Goal: Task Accomplishment & Management: Manage account settings

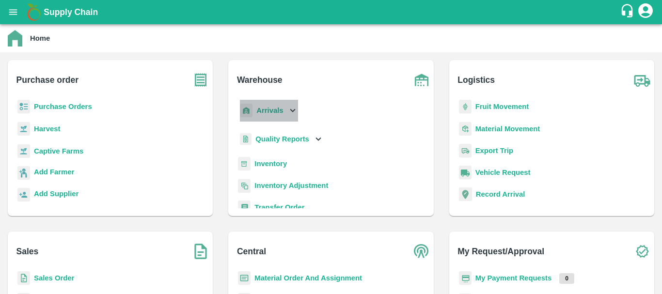
click at [264, 117] on div "Arrivals" at bounding box center [268, 111] width 60 height 22
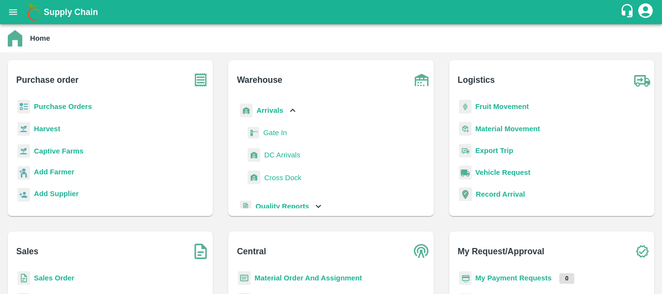
click at [275, 154] on span "DC Arrivals" at bounding box center [282, 155] width 36 height 11
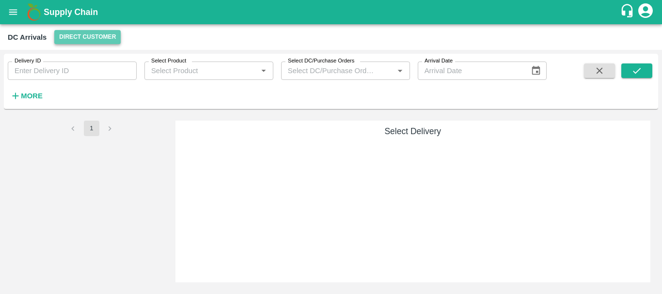
click at [94, 40] on button "Direct Customer" at bounding box center [87, 37] width 66 height 14
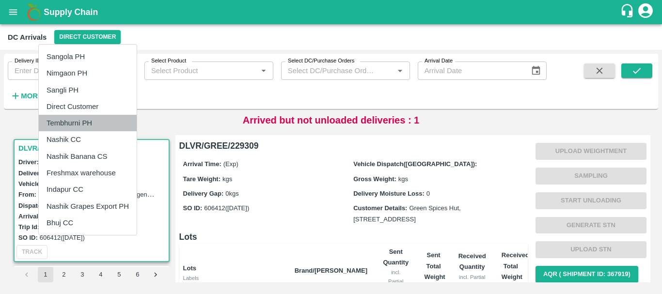
click at [95, 125] on li "Tembhurni PH" at bounding box center [88, 123] width 98 height 16
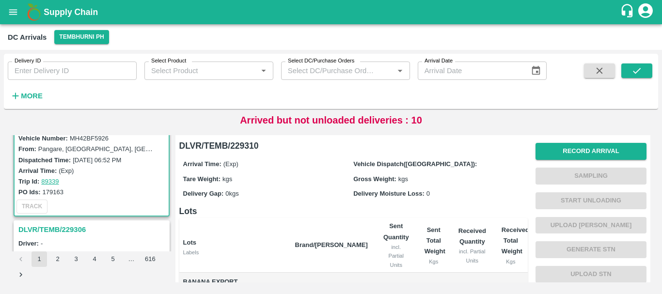
scroll to position [46, 0]
click at [35, 93] on strong "More" at bounding box center [32, 96] width 22 height 8
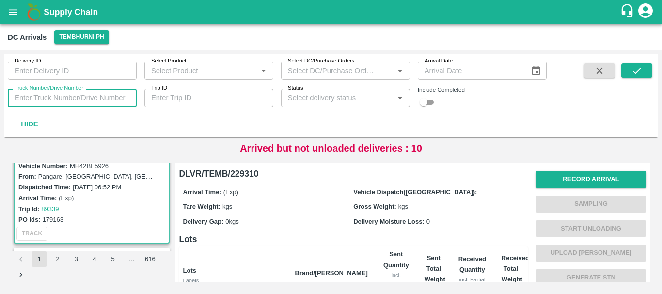
click at [94, 102] on input "Truck Number/Drive Number" at bounding box center [72, 98] width 129 height 18
type input "3780"
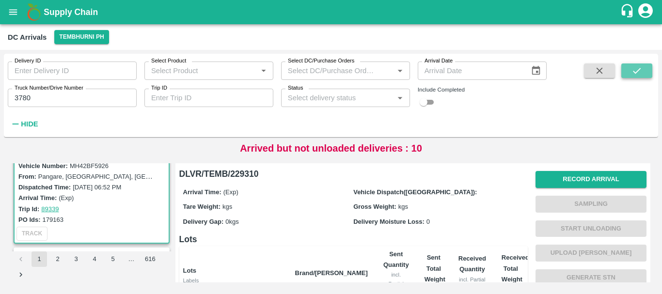
click at [646, 70] on button "submit" at bounding box center [636, 70] width 31 height 15
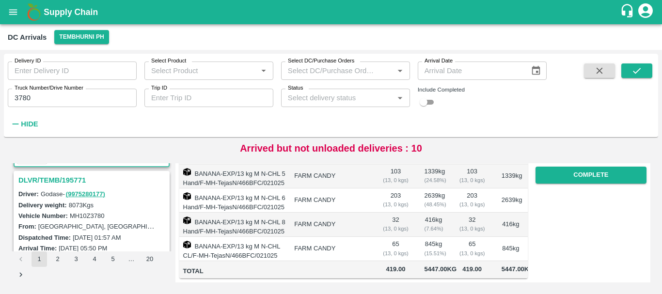
scroll to position [123, 0]
click at [66, 184] on h3 "DLVR/TEMB/195771" at bounding box center [92, 179] width 149 height 13
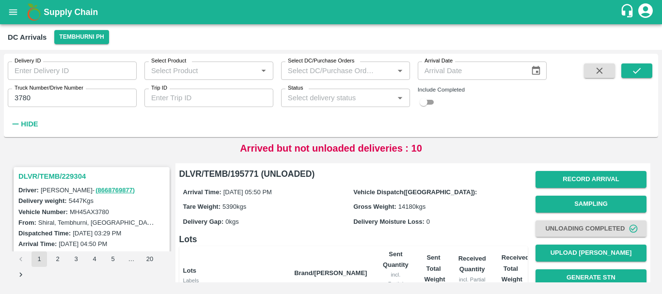
click at [71, 175] on h3 "DLVR/TEMB/229304" at bounding box center [92, 176] width 149 height 13
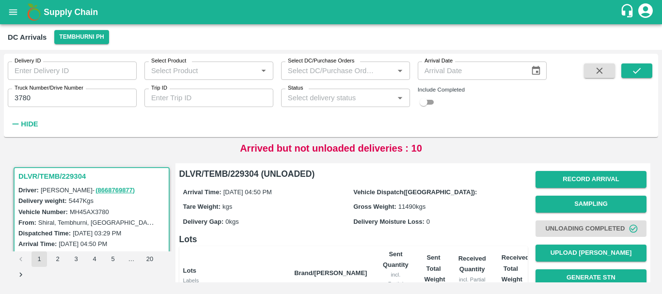
scroll to position [229, 0]
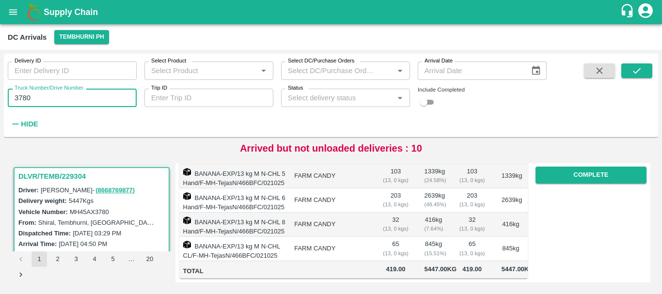
click at [37, 99] on input "3780" at bounding box center [72, 98] width 129 height 18
type input "3"
type input "0096"
click at [636, 71] on icon "submit" at bounding box center [636, 70] width 11 height 11
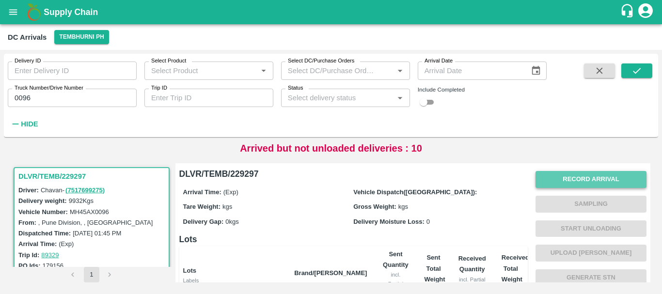
click at [558, 177] on button "Record Arrival" at bounding box center [590, 179] width 111 height 17
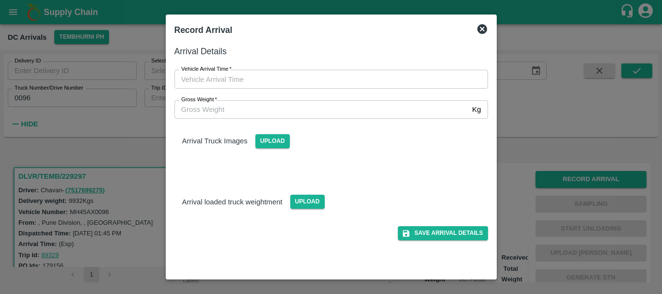
type input "DD/MM/YYYY hh:mm aa"
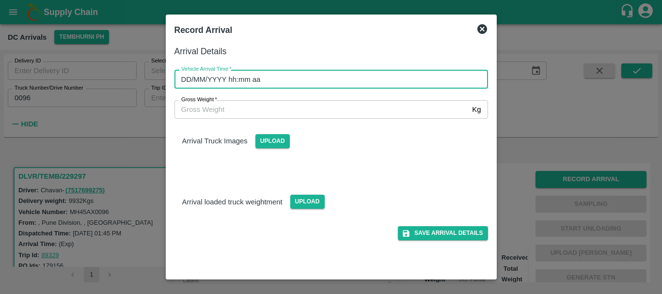
click at [324, 73] on input "DD/MM/YYYY hh:mm aa" at bounding box center [327, 79] width 307 height 18
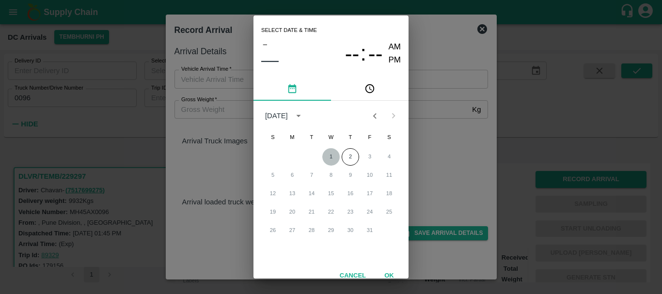
click at [334, 157] on button "1" at bounding box center [330, 156] width 17 height 17
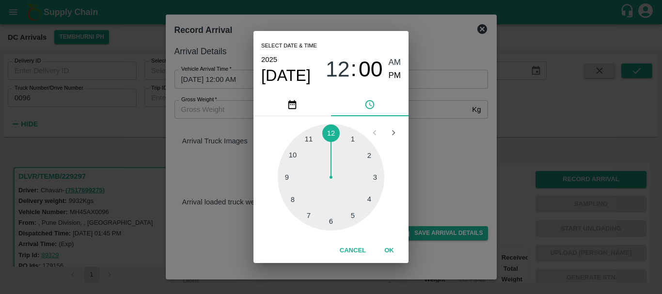
click at [373, 178] on div at bounding box center [331, 177] width 107 height 107
click at [294, 156] on div at bounding box center [331, 177] width 107 height 107
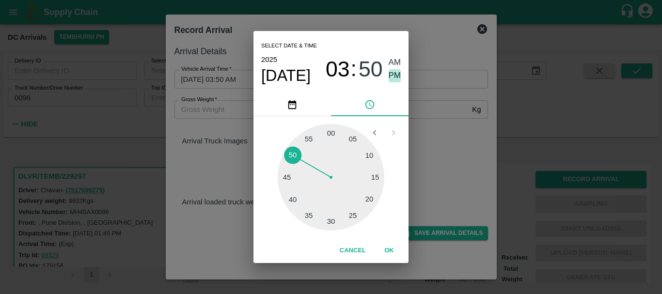
click at [396, 79] on span "PM" at bounding box center [395, 75] width 13 height 13
type input "[DATE] 03:50 PM"
click at [446, 137] on div "Select date & time [DATE] 03 : 50 AM PM 05 10 15 20 25 30 35 40 45 50 55 00 Can…" at bounding box center [331, 147] width 662 height 294
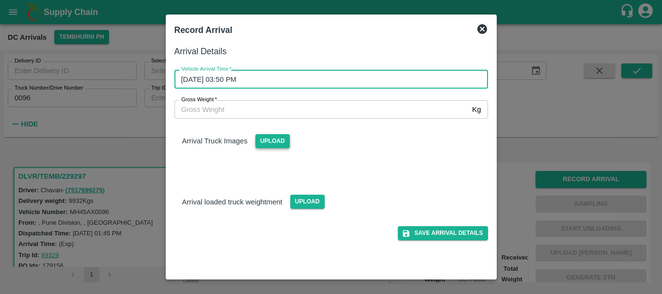
click at [275, 142] on span "Upload" at bounding box center [272, 141] width 34 height 14
click at [0, 0] on input "Upload" at bounding box center [0, 0] width 0 height 0
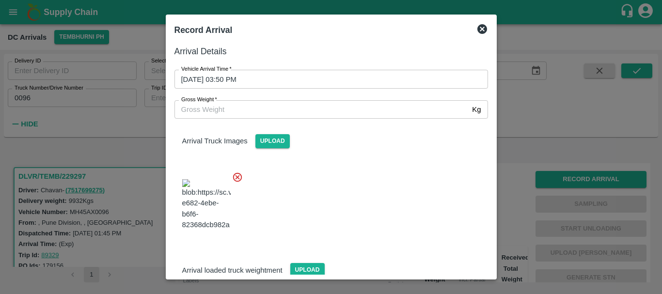
scroll to position [73, 0]
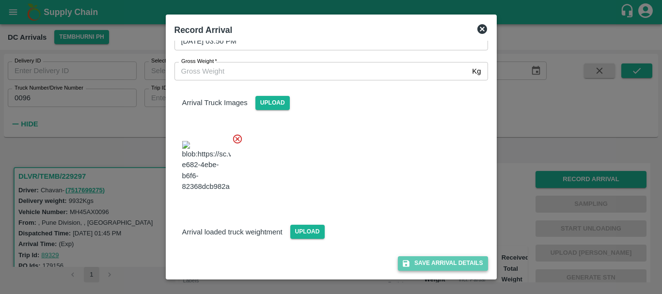
click at [430, 257] on button "Save Arrival Details" at bounding box center [443, 263] width 90 height 14
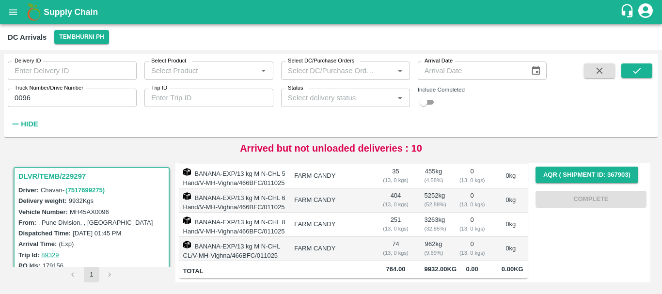
scroll to position [0, 0]
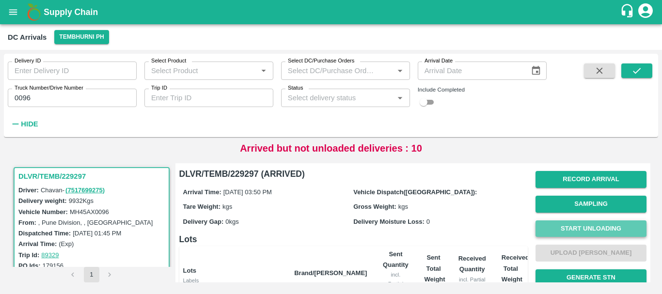
click at [558, 229] on button "Start Unloading" at bounding box center [590, 228] width 111 height 17
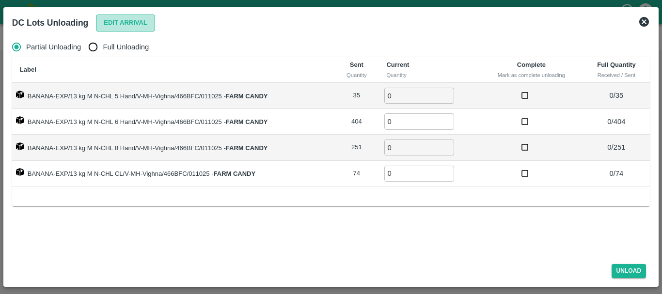
click at [109, 21] on button "Edit Arrival" at bounding box center [125, 23] width 59 height 17
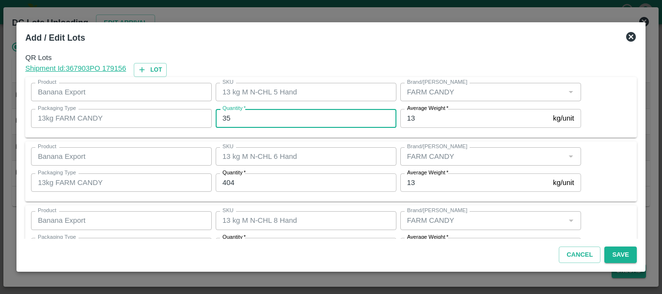
click at [268, 124] on input "35" at bounding box center [306, 118] width 181 height 18
type input "3"
type input "15"
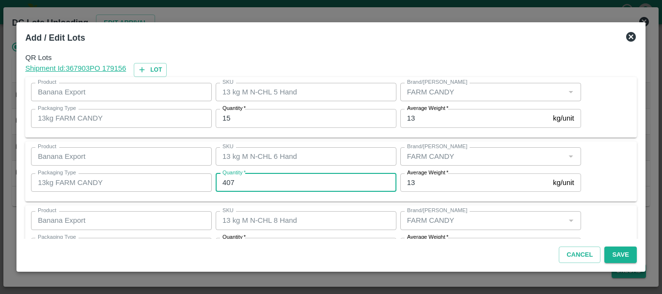
type input "407"
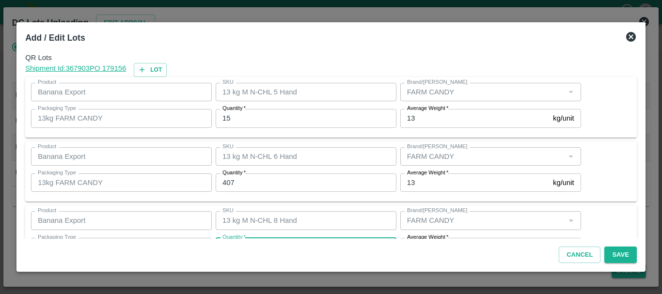
scroll to position [17, 0]
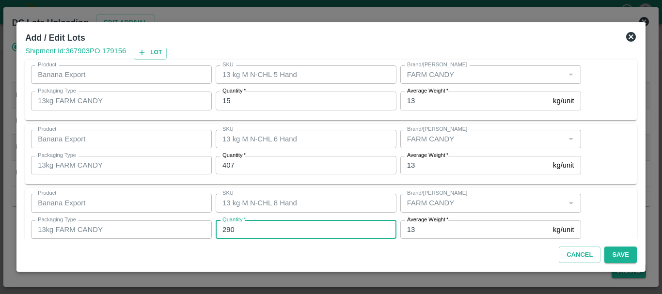
type input "290"
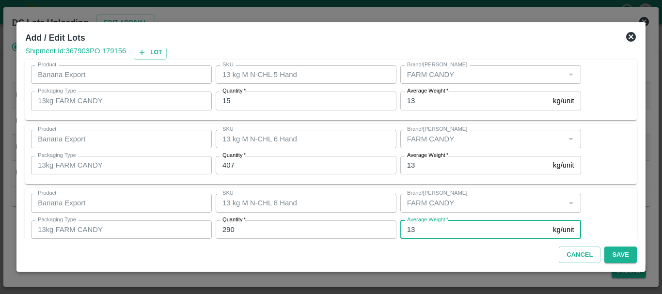
scroll to position [99, 0]
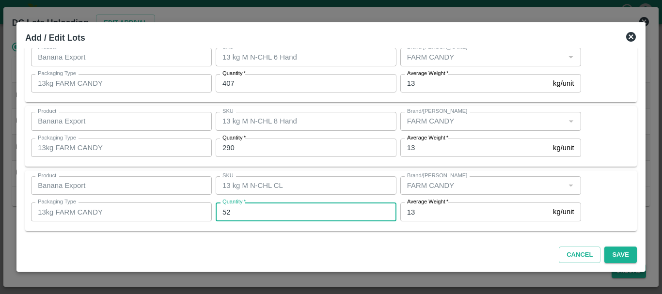
type input "52"
click at [311, 169] on div "QR Lots Shipment Id: 367903 PO 179156 Lot Product Banana Export Product SKU 13 …" at bounding box center [330, 143] width 619 height 190
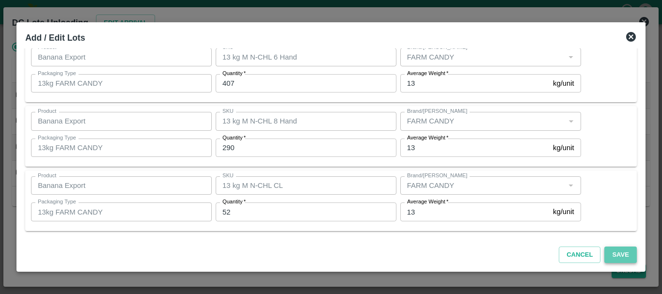
click at [618, 257] on button "Save" at bounding box center [620, 255] width 32 height 17
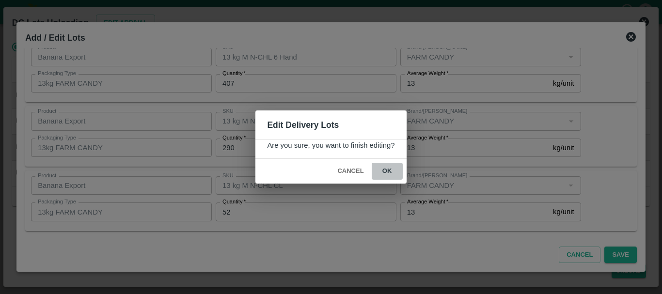
click at [396, 174] on button "ok" at bounding box center [387, 171] width 31 height 17
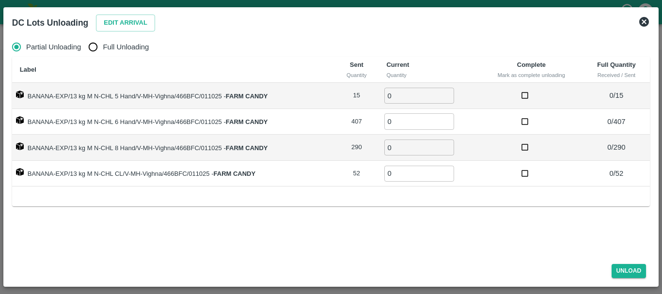
click at [95, 55] on input "Full Unloading" at bounding box center [92, 46] width 19 height 19
radio input "true"
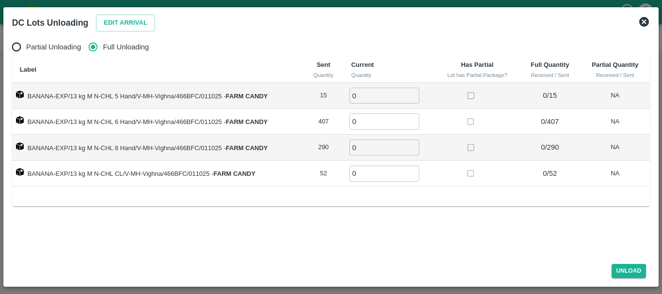
click at [275, 53] on div "Partial Unloading Full Unloading" at bounding box center [331, 46] width 638 height 19
click at [378, 93] on input "0" at bounding box center [384, 96] width 70 height 16
type input "015"
type input "407"
type input "290"
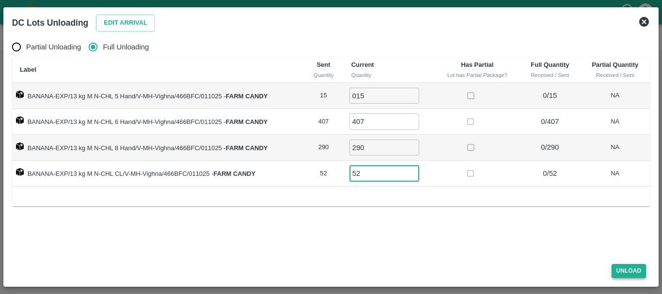
type input "52"
click at [630, 272] on button "Unload" at bounding box center [629, 271] width 35 height 14
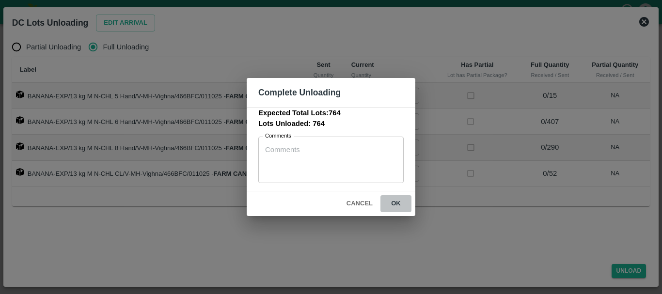
click at [401, 202] on button "ok" at bounding box center [395, 203] width 31 height 17
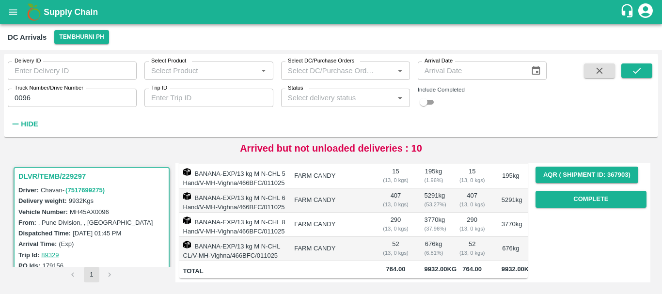
scroll to position [0, 0]
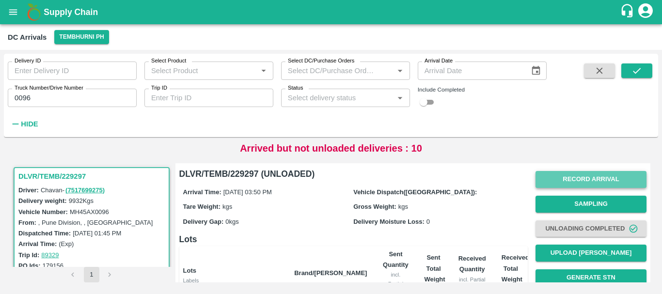
click at [565, 175] on button "Record Arrival" at bounding box center [590, 179] width 111 height 17
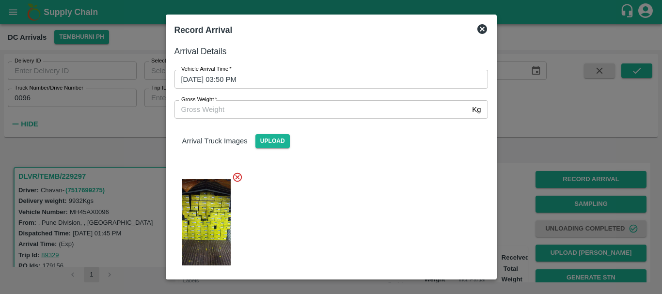
scroll to position [73, 0]
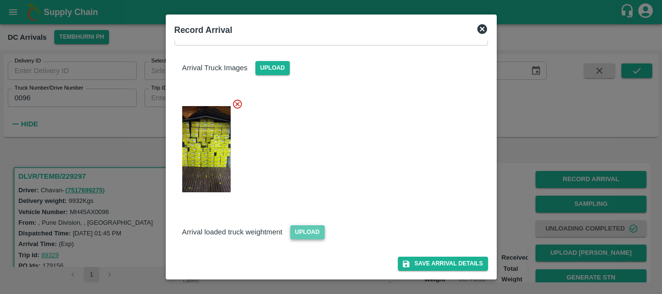
click at [307, 233] on span "Upload" at bounding box center [307, 232] width 34 height 14
click at [0, 0] on input "Upload" at bounding box center [0, 0] width 0 height 0
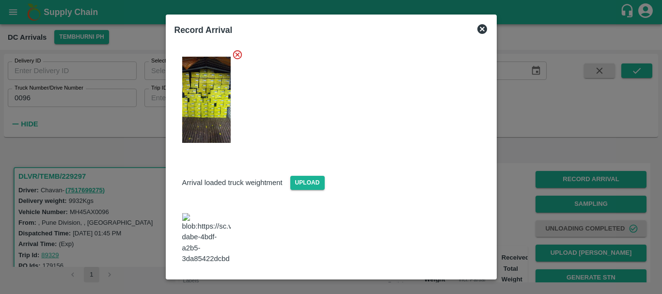
click at [204, 224] on img at bounding box center [206, 238] width 48 height 51
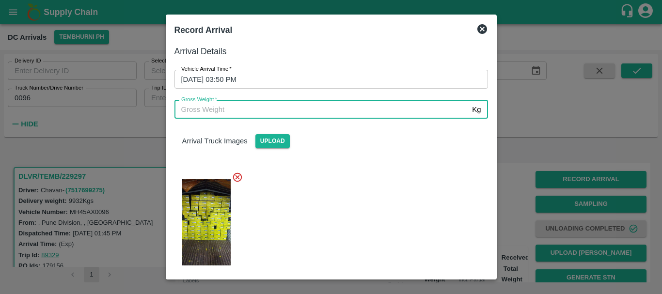
click at [253, 118] on input "Gross Weight   *" at bounding box center [321, 109] width 294 height 18
type input "16690"
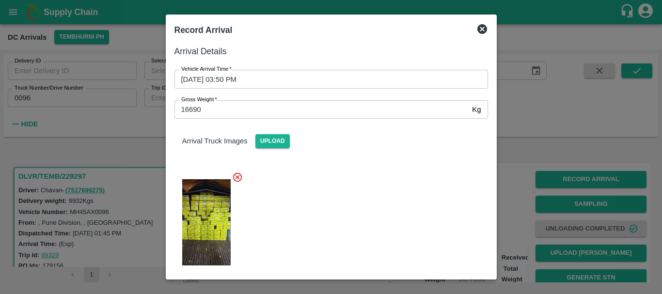
click at [292, 165] on div at bounding box center [327, 219] width 321 height 111
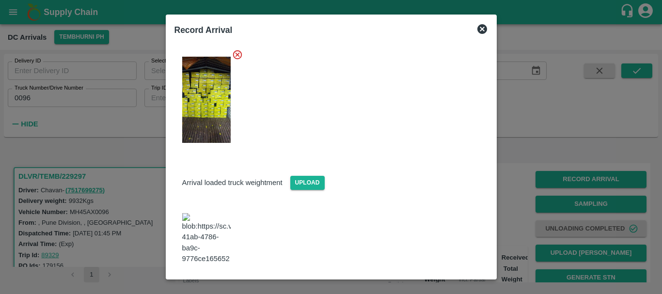
click at [410, 271] on div "Arrival Details Vehicle Arrival Time   * [DATE] 03:50 PM Vehicle Arrival Time G…" at bounding box center [331, 158] width 321 height 234
click at [410, 283] on button "Save Arrival Details" at bounding box center [443, 290] width 90 height 14
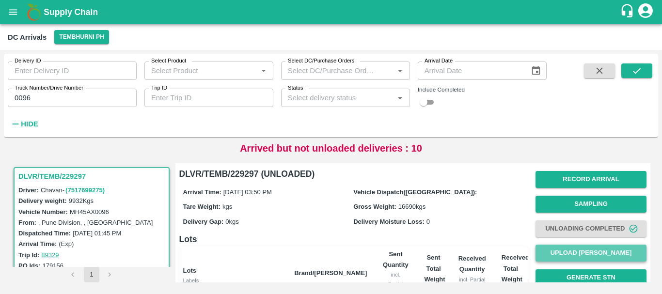
click at [544, 254] on button "Upload [PERSON_NAME]" at bounding box center [590, 253] width 111 height 17
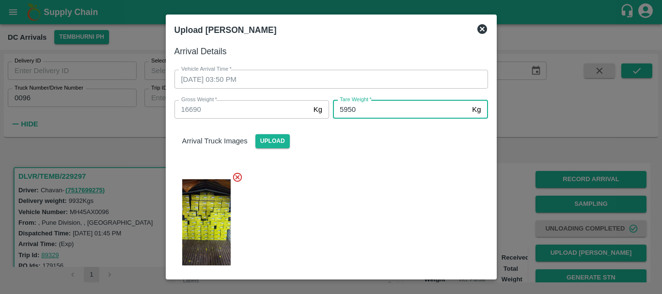
type input "5950"
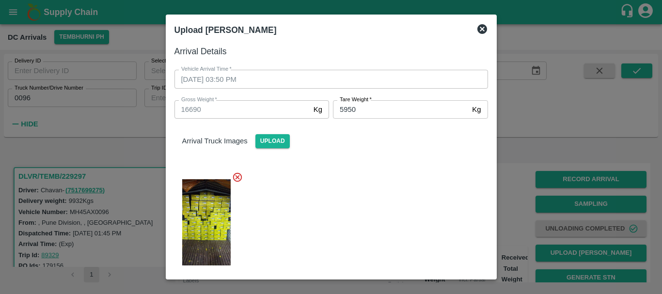
click at [379, 156] on div "Arrival Truck Images Upload" at bounding box center [327, 197] width 321 height 172
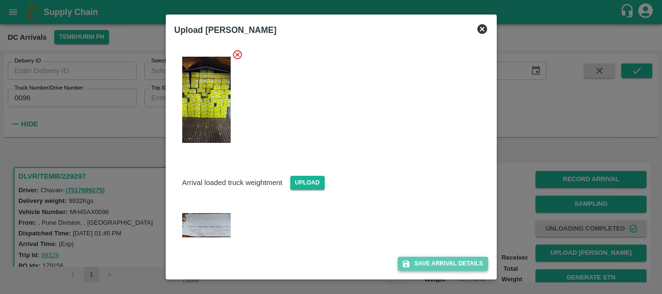
click at [417, 265] on button "Save Arrival Details" at bounding box center [443, 264] width 90 height 14
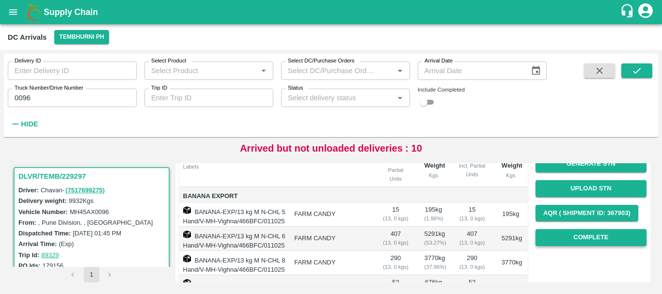
scroll to position [113, 0]
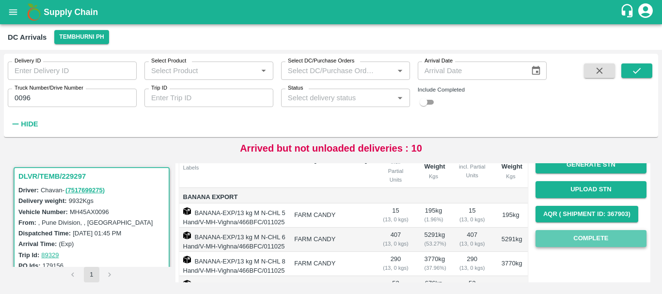
click at [568, 239] on button "Complete" at bounding box center [590, 238] width 111 height 17
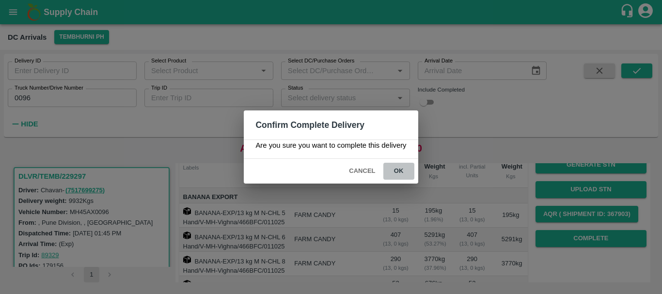
click at [394, 174] on button "ok" at bounding box center [398, 171] width 31 height 17
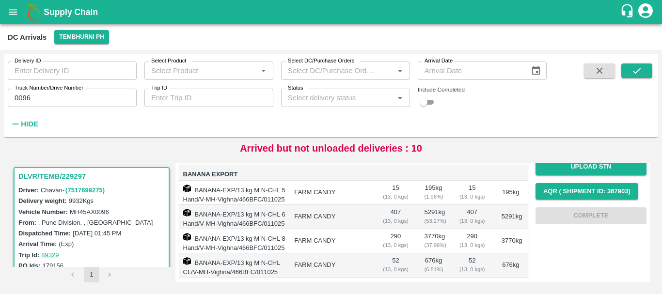
scroll to position [0, 0]
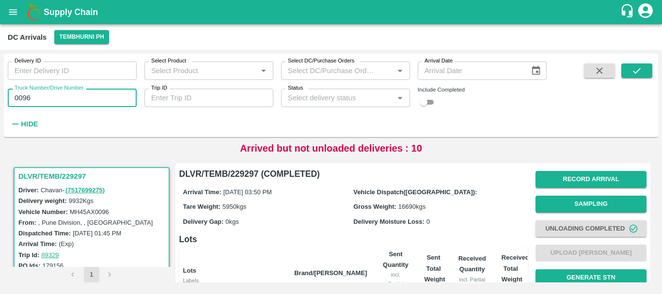
click at [51, 100] on input "0096" at bounding box center [72, 98] width 129 height 18
type input "0"
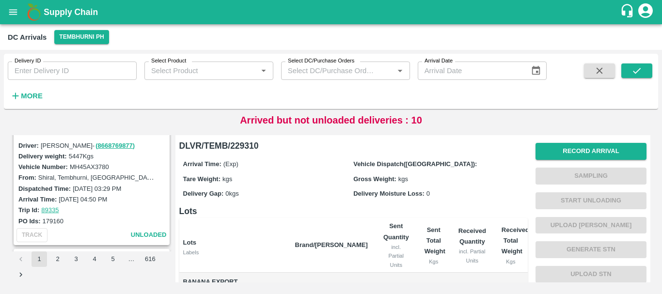
scroll to position [359, 0]
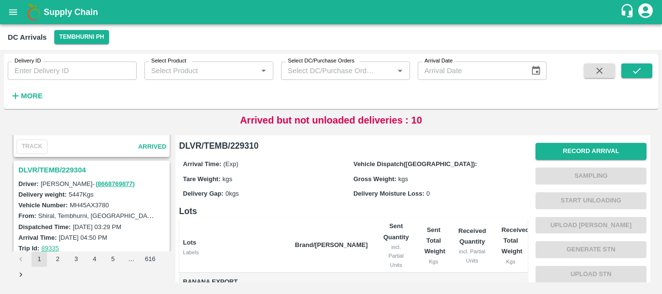
click at [67, 170] on h3 "DLVR/TEMB/229304" at bounding box center [92, 170] width 149 height 13
